Goal: Transaction & Acquisition: Subscribe to service/newsletter

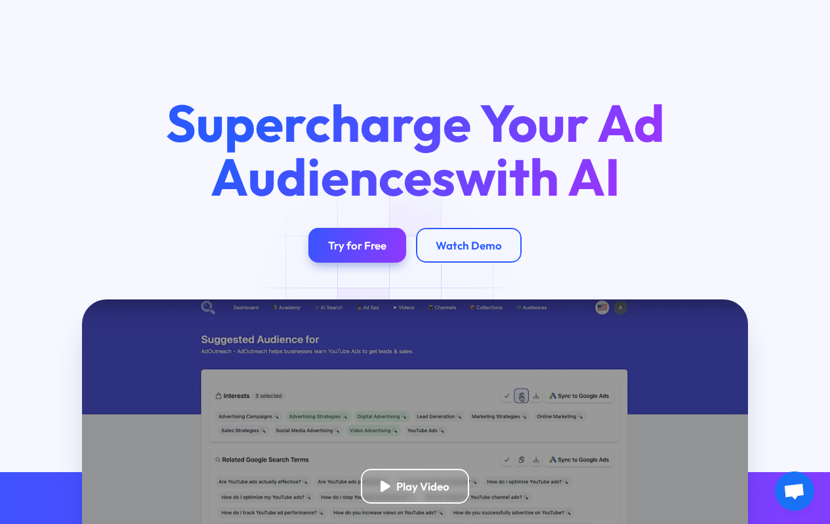
scroll to position [3, 0]
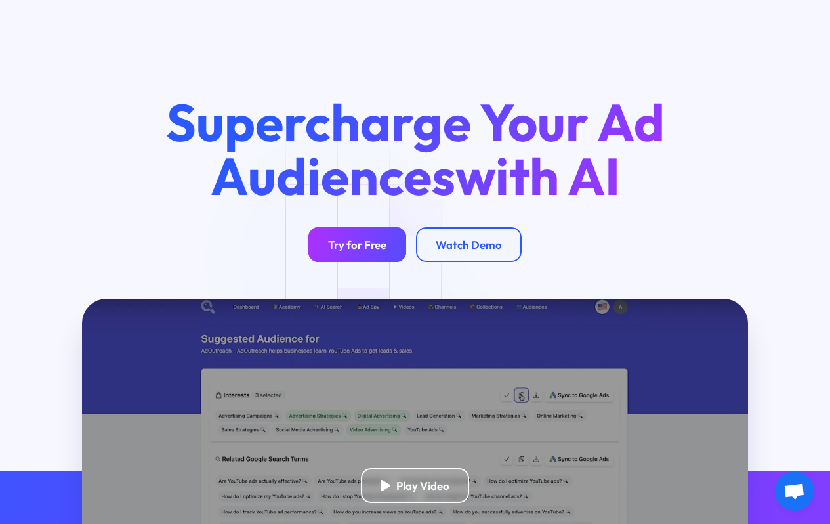
click at [334, 251] on div "Try for Free" at bounding box center [357, 245] width 58 height 14
